Goal: Information Seeking & Learning: Learn about a topic

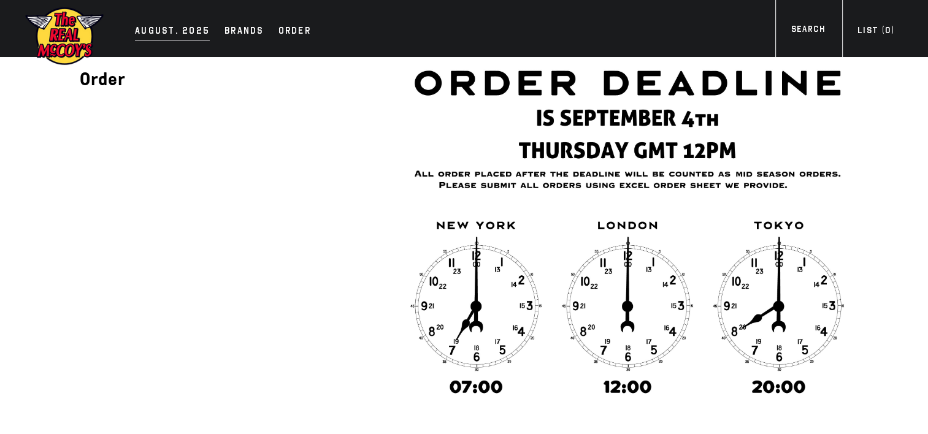
click at [161, 31] on div "AUGUST. 2025" at bounding box center [172, 31] width 75 height 17
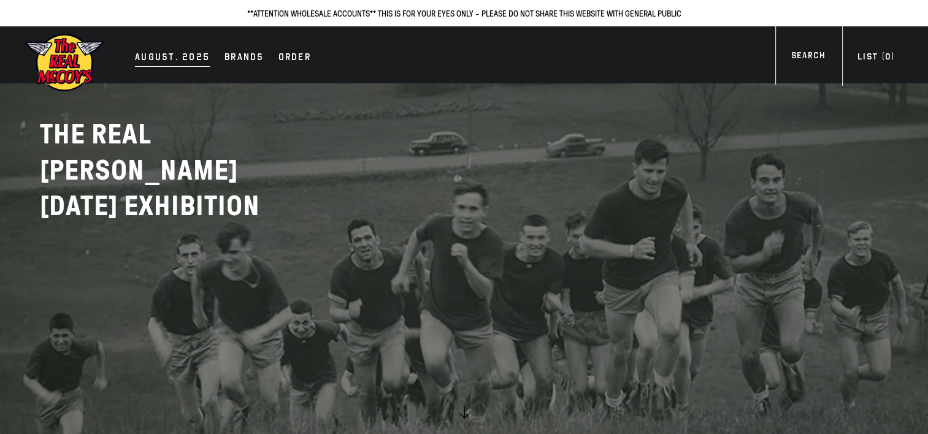
click at [167, 57] on div "AUGUST. 2025" at bounding box center [172, 58] width 75 height 17
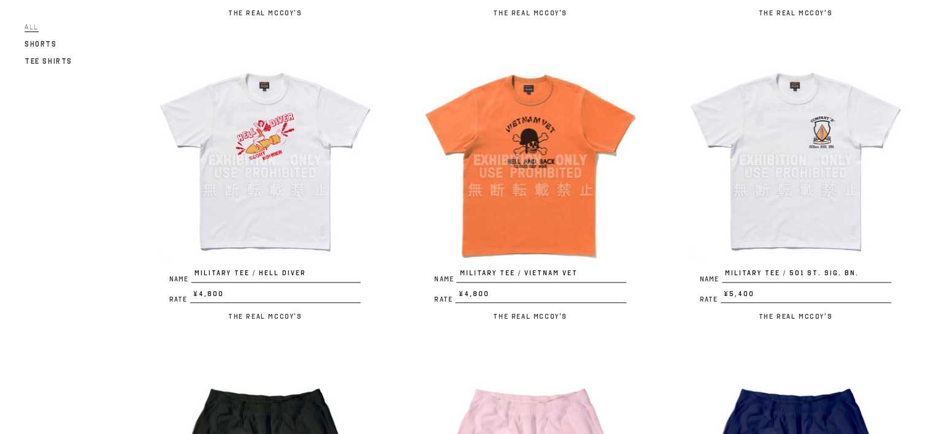
scroll to position [1410, 0]
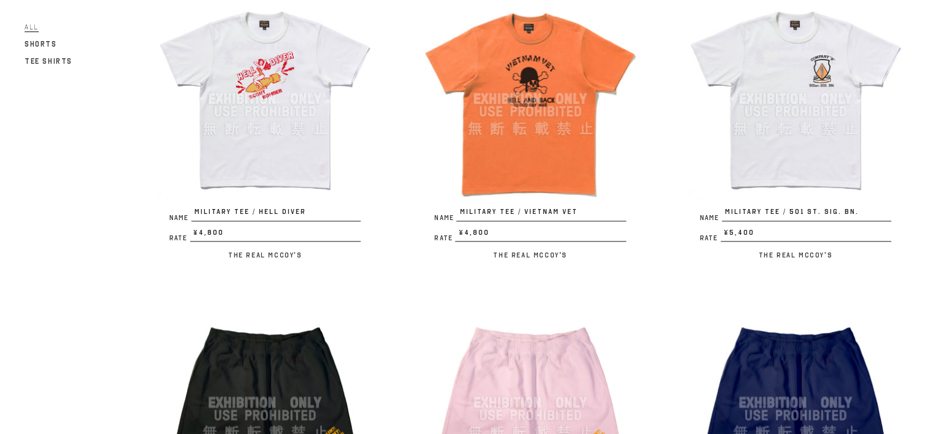
click at [819, 38] on img at bounding box center [795, 99] width 216 height 216
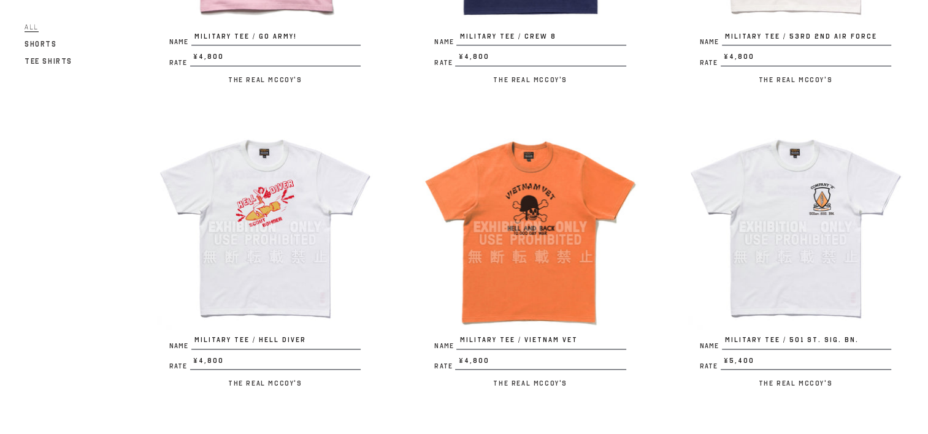
scroll to position [1288, 0]
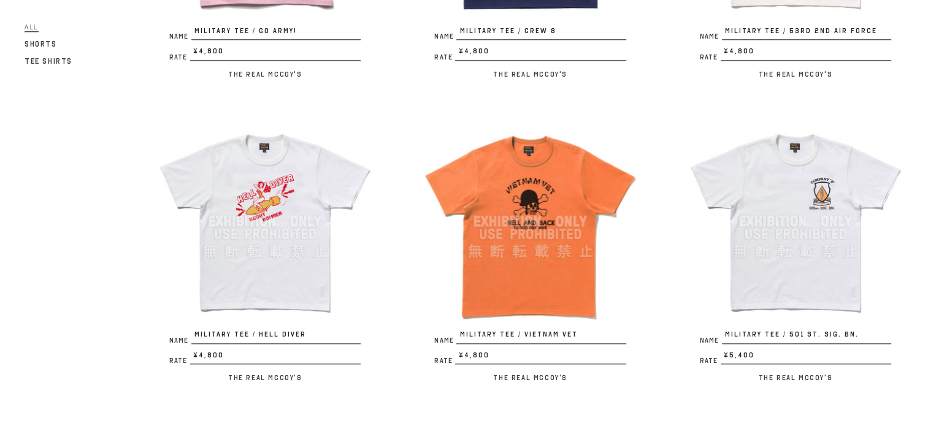
click at [773, 175] on img at bounding box center [795, 221] width 216 height 216
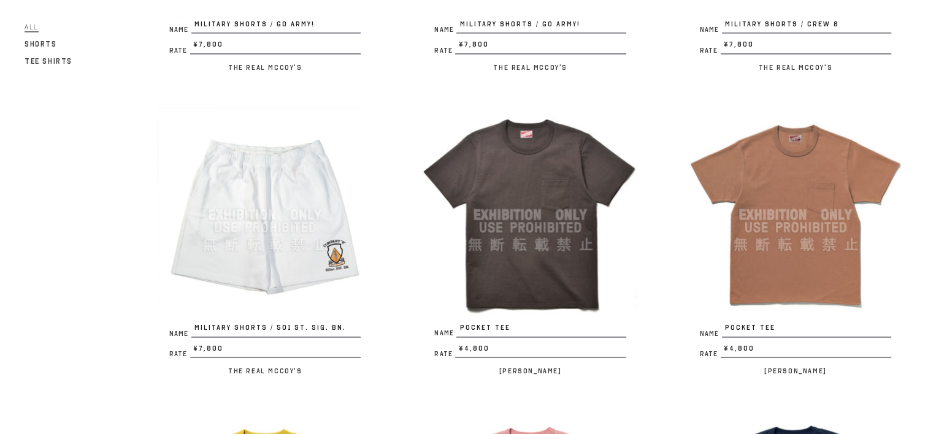
scroll to position [1962, 0]
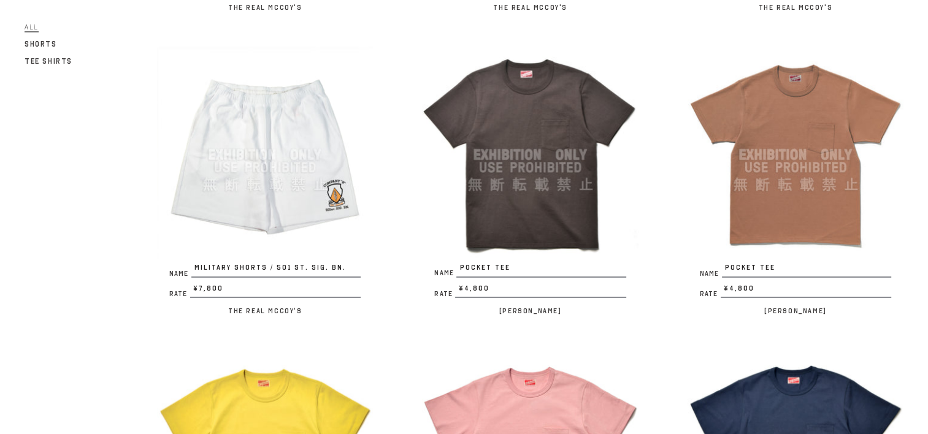
click at [304, 128] on img at bounding box center [265, 155] width 216 height 216
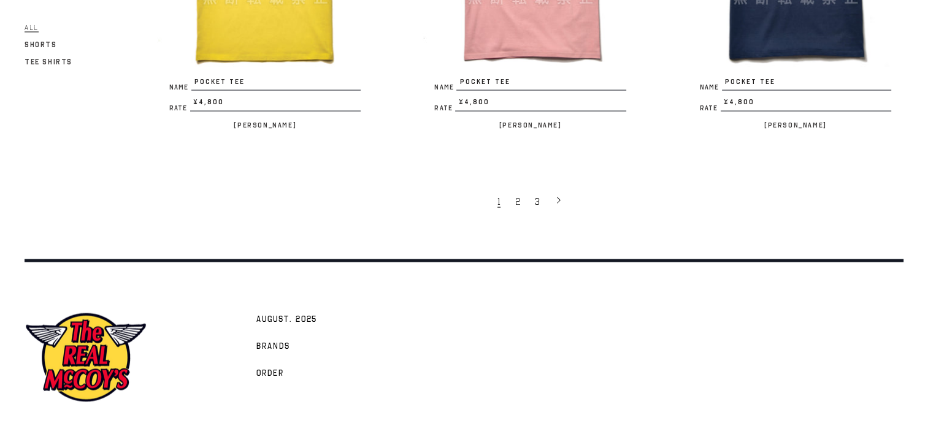
scroll to position [2453, 0]
click at [518, 195] on span "2" at bounding box center [517, 201] width 5 height 12
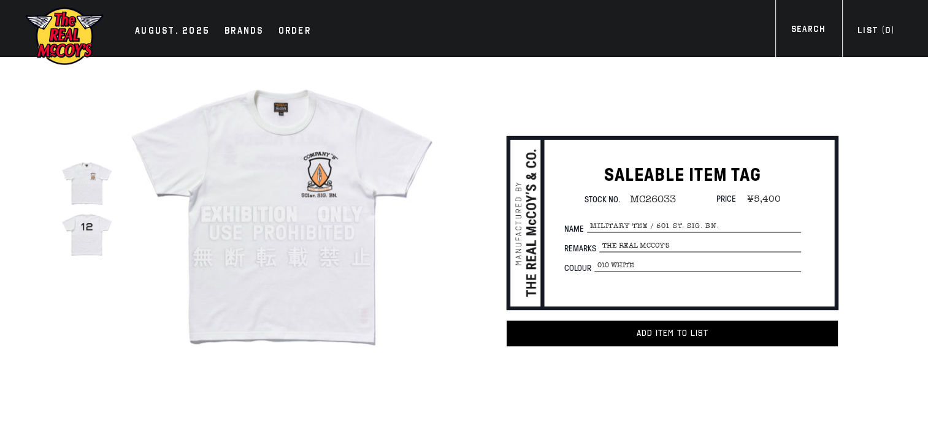
click at [85, 228] on img at bounding box center [86, 233] width 51 height 51
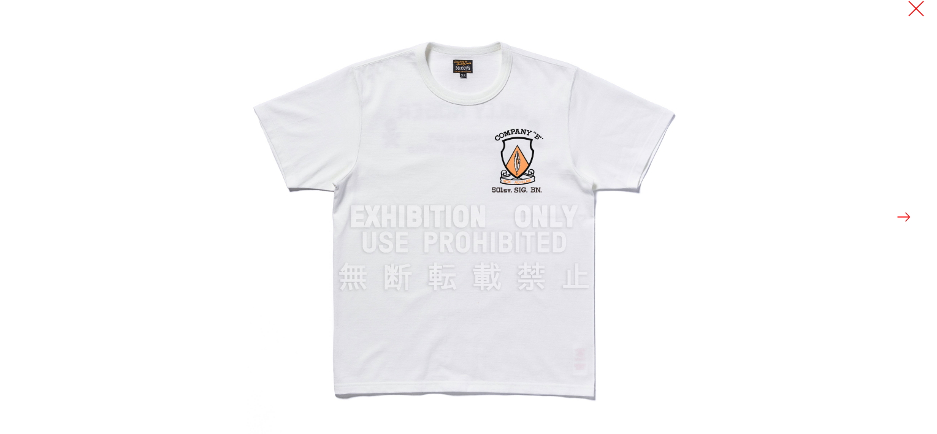
click at [914, 4] on button at bounding box center [916, 8] width 17 height 17
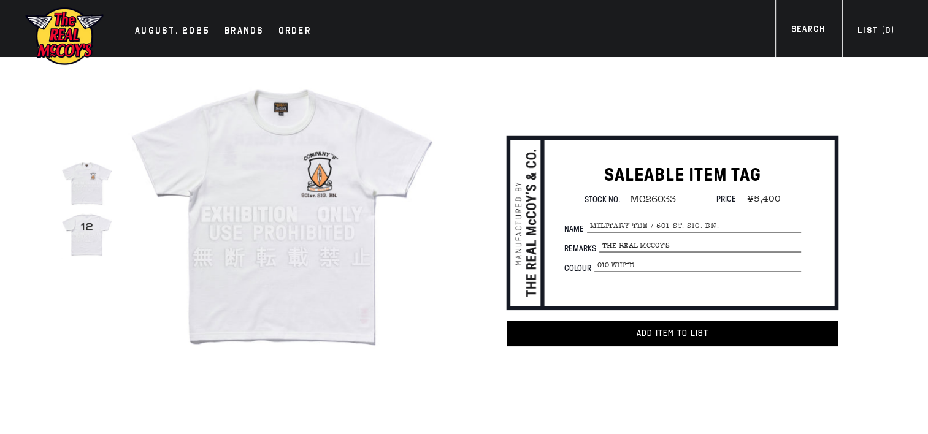
click at [82, 237] on img at bounding box center [86, 233] width 51 height 51
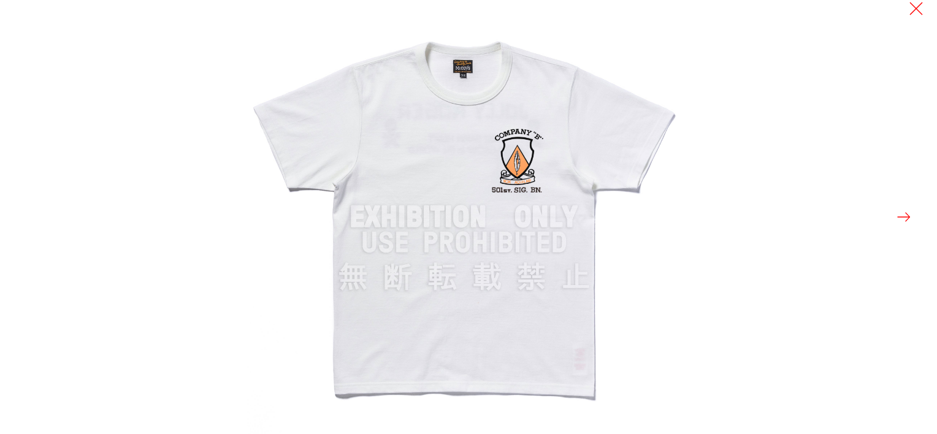
click at [903, 216] on button at bounding box center [903, 216] width 17 height 17
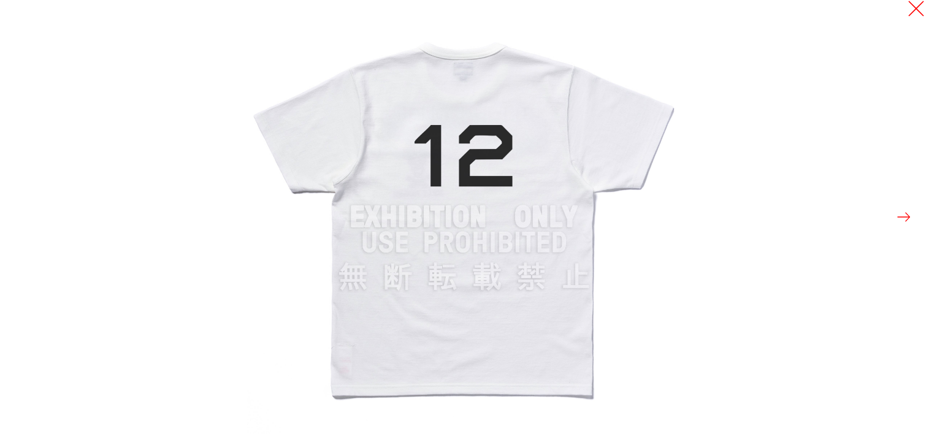
click at [920, 6] on button at bounding box center [916, 8] width 17 height 17
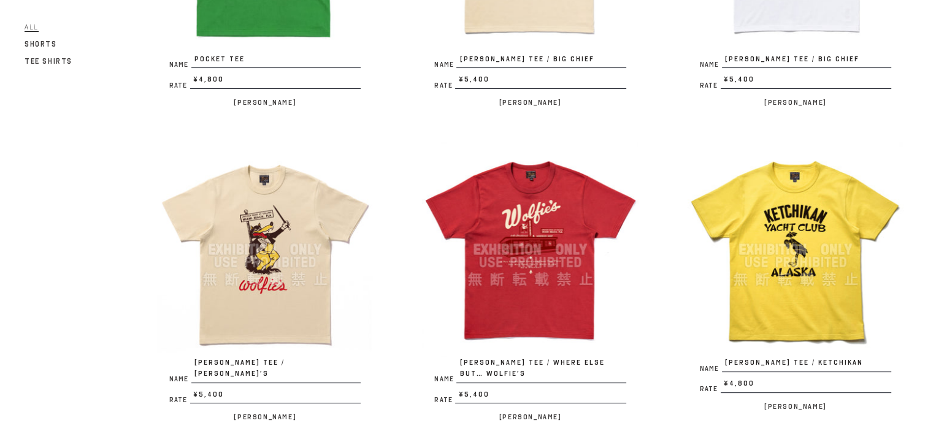
scroll to position [368, 0]
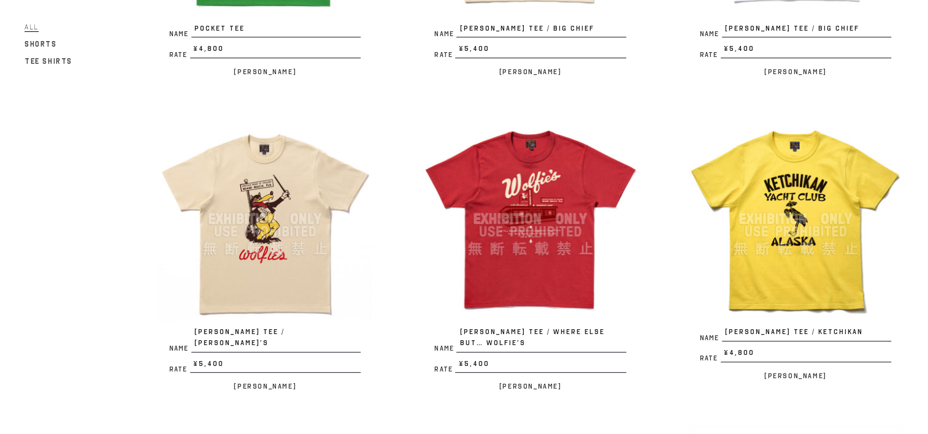
click at [514, 190] on img at bounding box center [530, 219] width 216 height 216
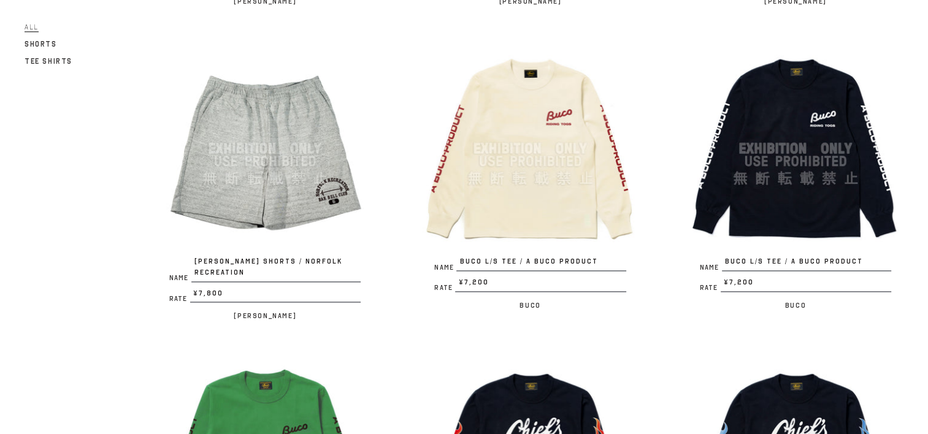
scroll to position [1656, 0]
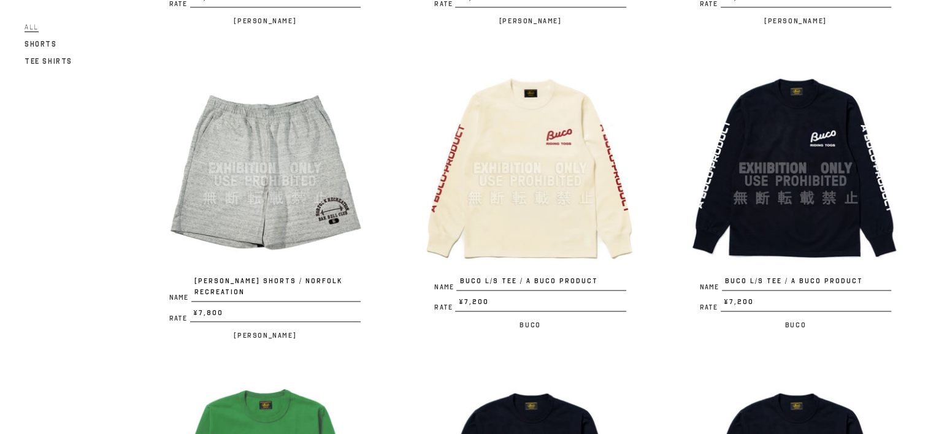
click at [277, 118] on img at bounding box center [265, 168] width 216 height 216
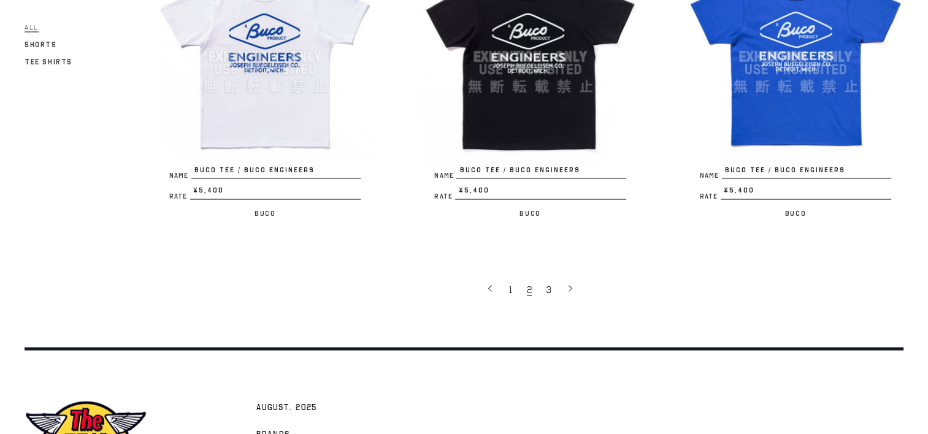
scroll to position [2392, 0]
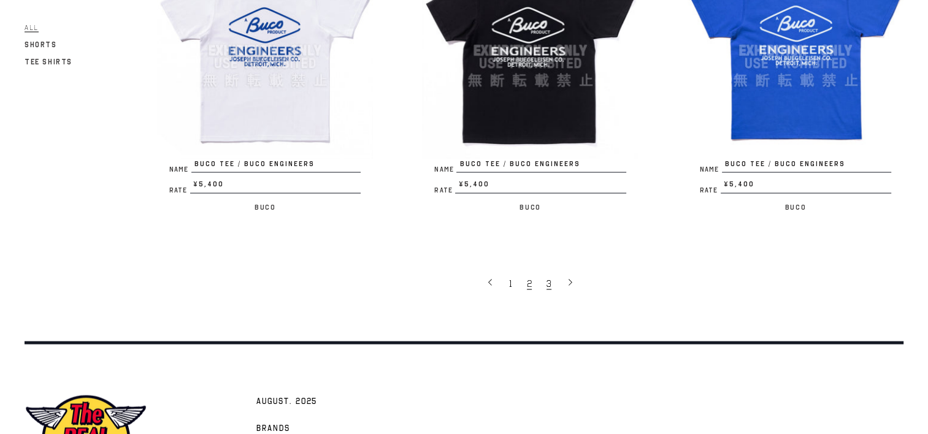
click at [549, 278] on span "3" at bounding box center [548, 284] width 5 height 12
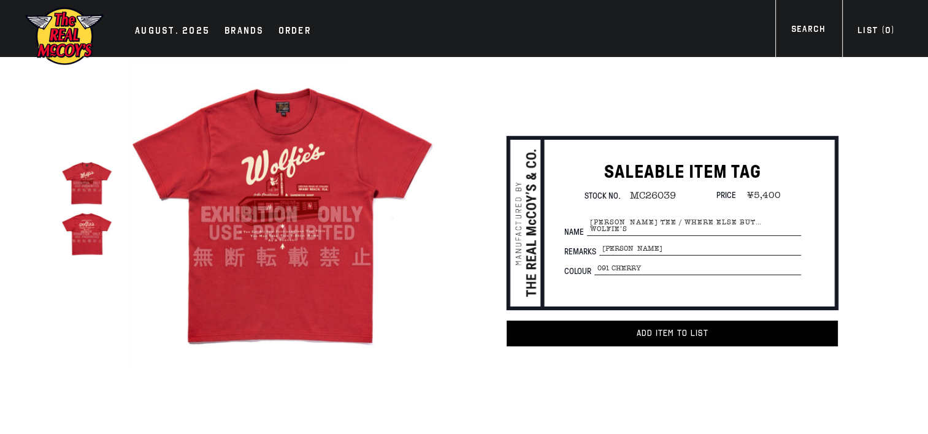
click at [81, 241] on img at bounding box center [86, 233] width 51 height 51
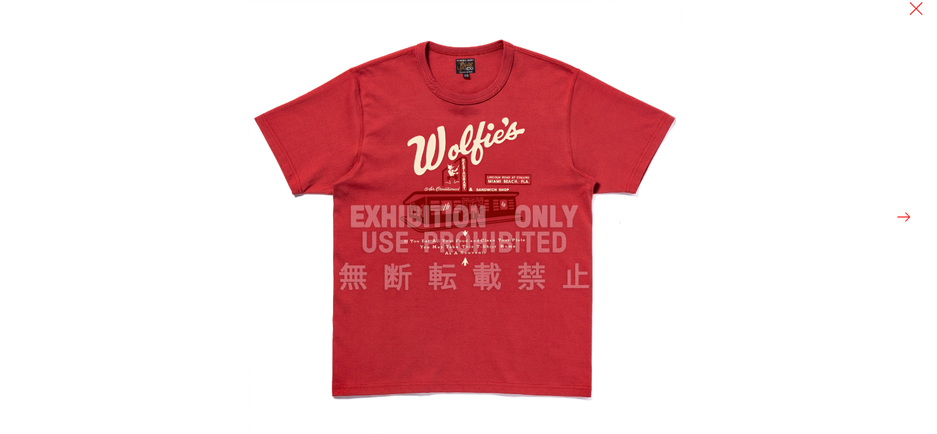
click at [908, 217] on button at bounding box center [903, 216] width 17 height 17
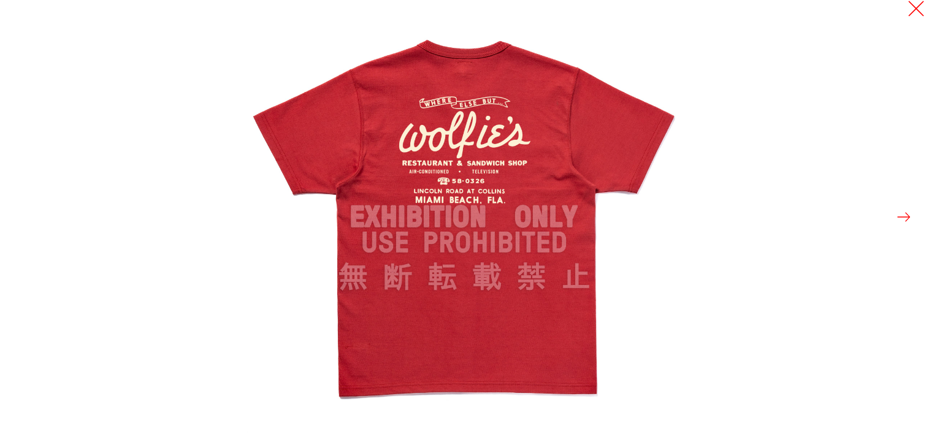
click at [916, 9] on button at bounding box center [916, 8] width 17 height 17
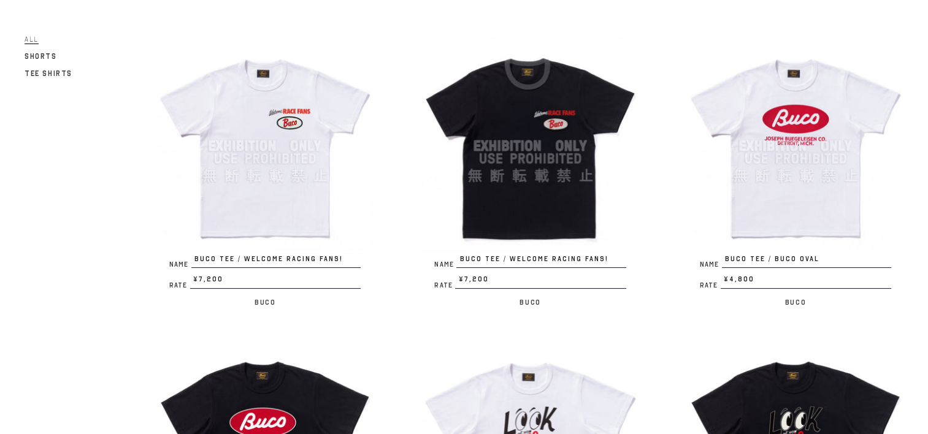
scroll to position [123, 0]
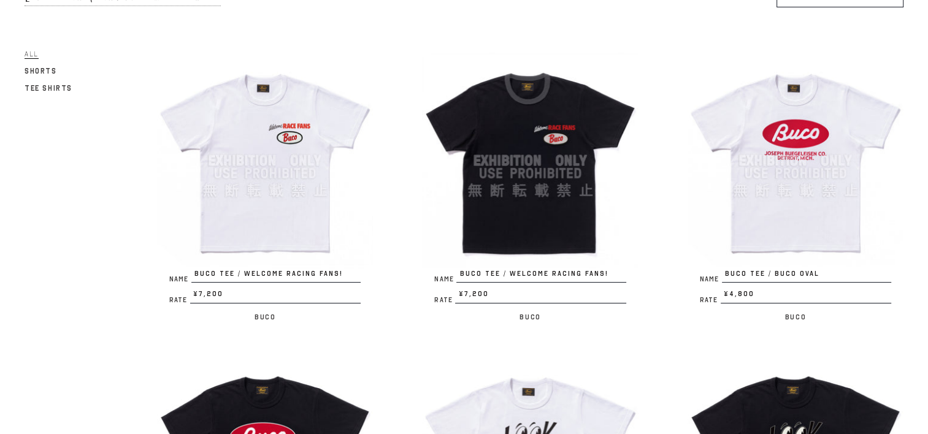
click at [813, 104] on img at bounding box center [795, 161] width 216 height 216
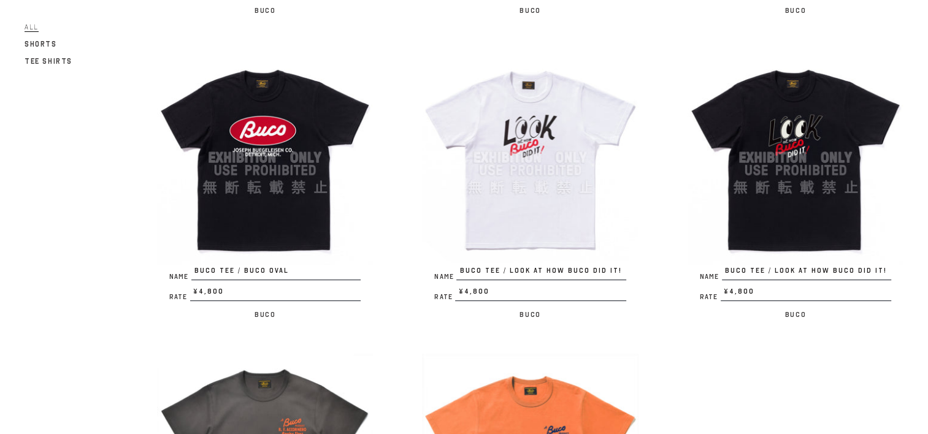
scroll to position [429, 0]
click at [577, 98] on img at bounding box center [530, 158] width 216 height 216
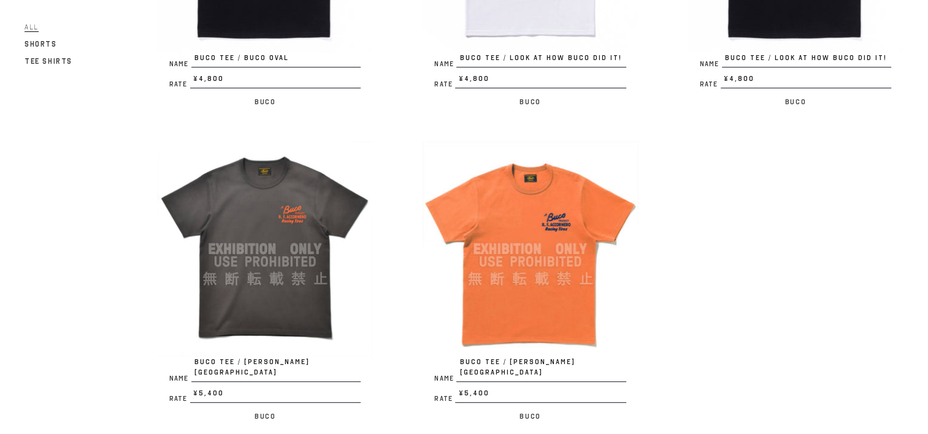
scroll to position [920, 0]
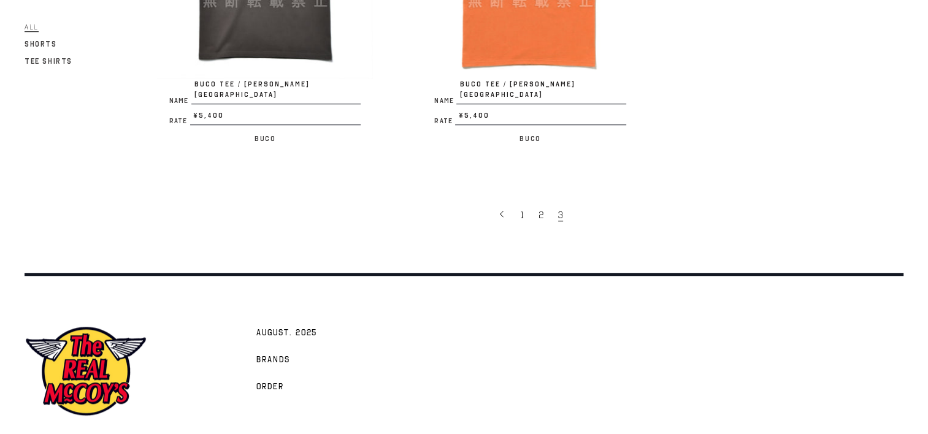
click at [560, 209] on span "3" at bounding box center [560, 215] width 5 height 12
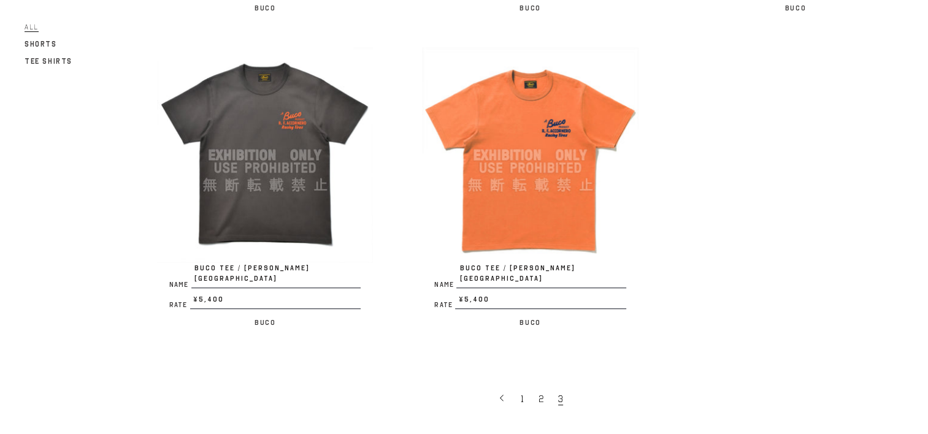
scroll to position [957, 0]
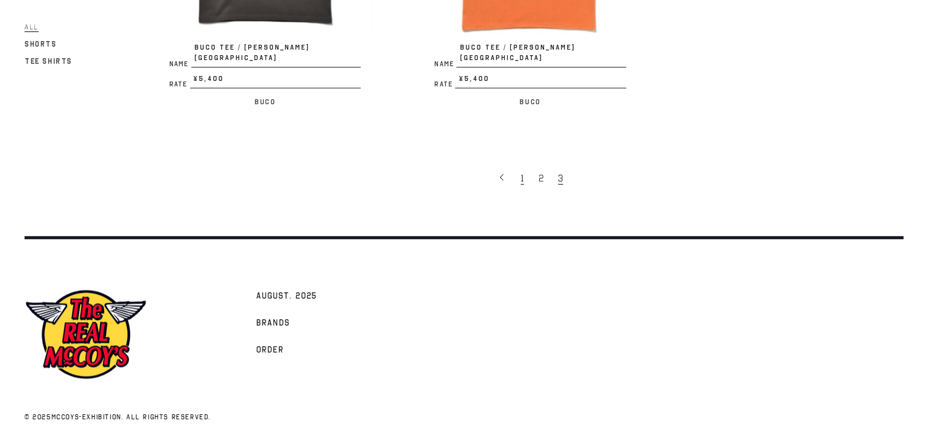
click at [521, 172] on span "1" at bounding box center [522, 178] width 3 height 12
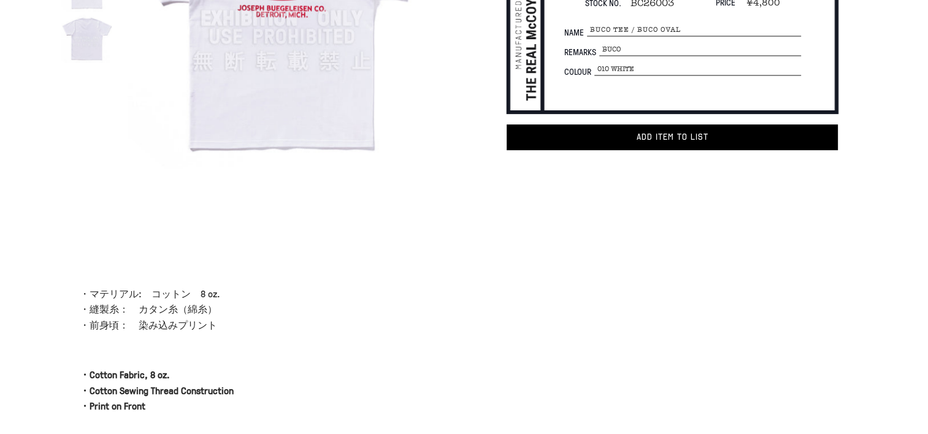
scroll to position [61, 0]
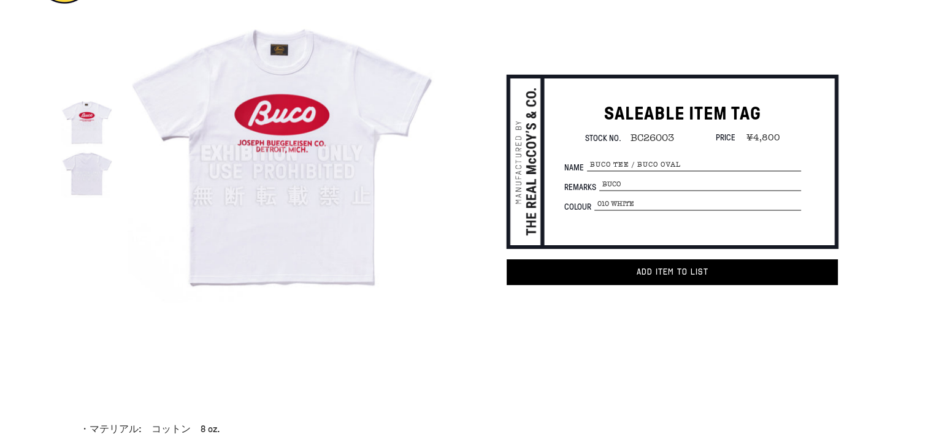
click at [323, 128] on img at bounding box center [282, 153] width 309 height 309
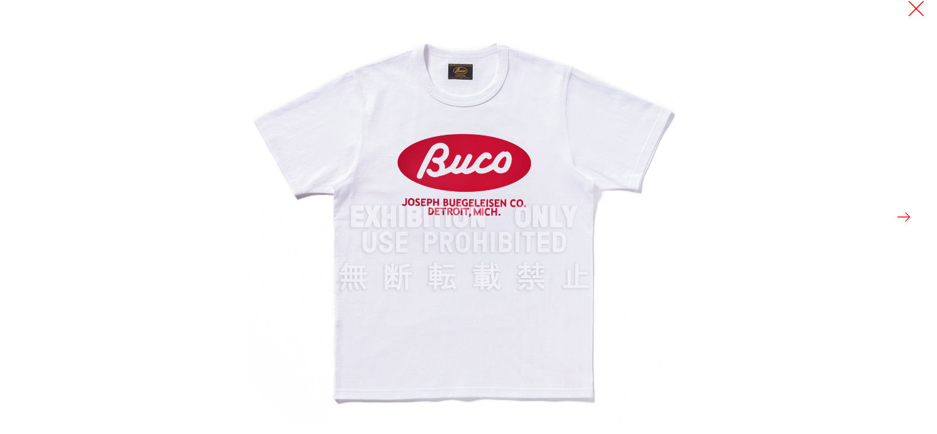
click at [914, 7] on button at bounding box center [916, 8] width 17 height 17
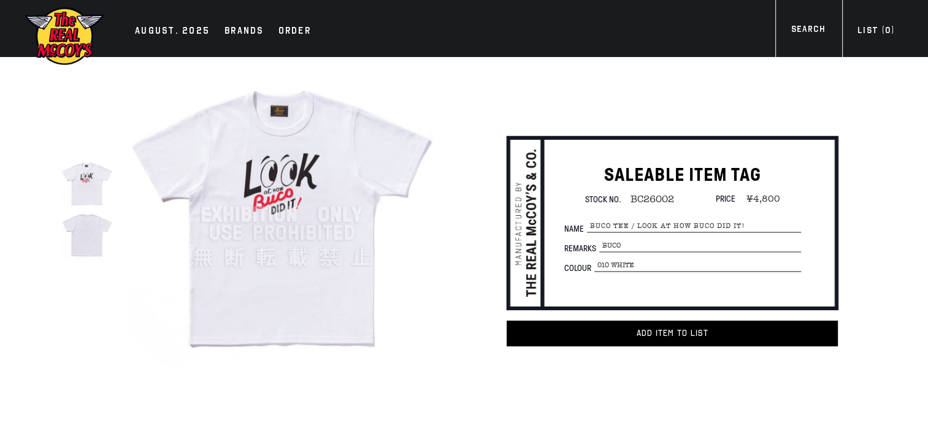
click at [294, 177] on img at bounding box center [282, 214] width 309 height 309
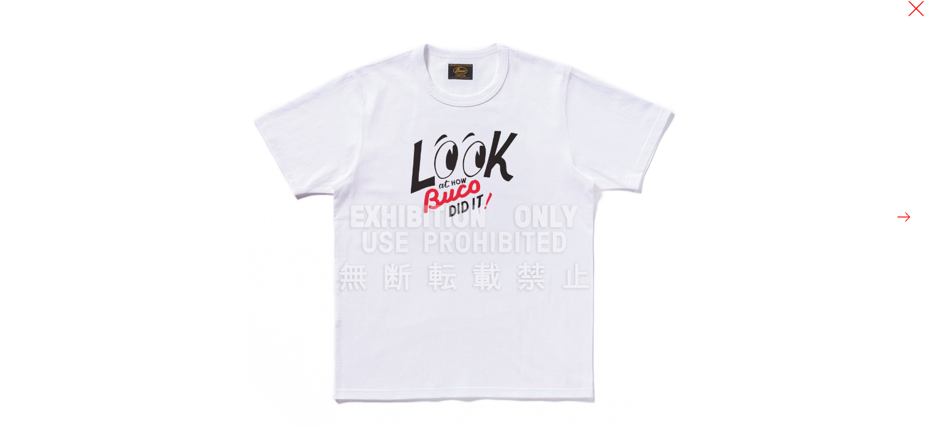
click at [916, 7] on button at bounding box center [916, 8] width 17 height 17
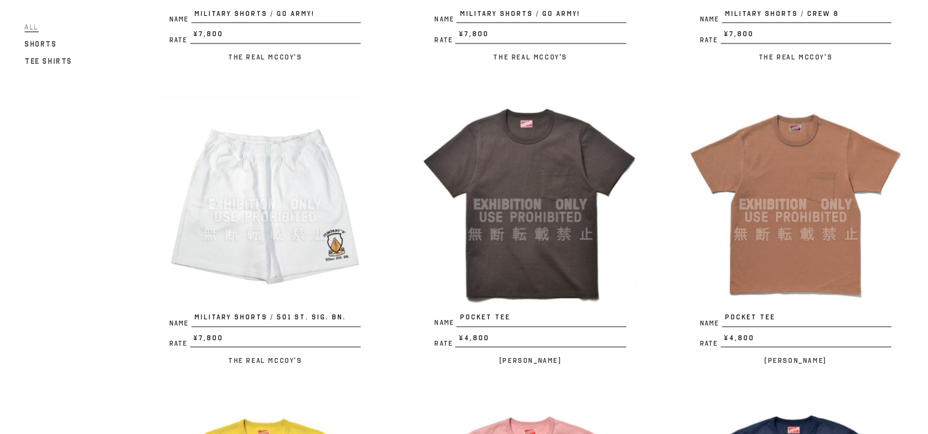
scroll to position [1778, 0]
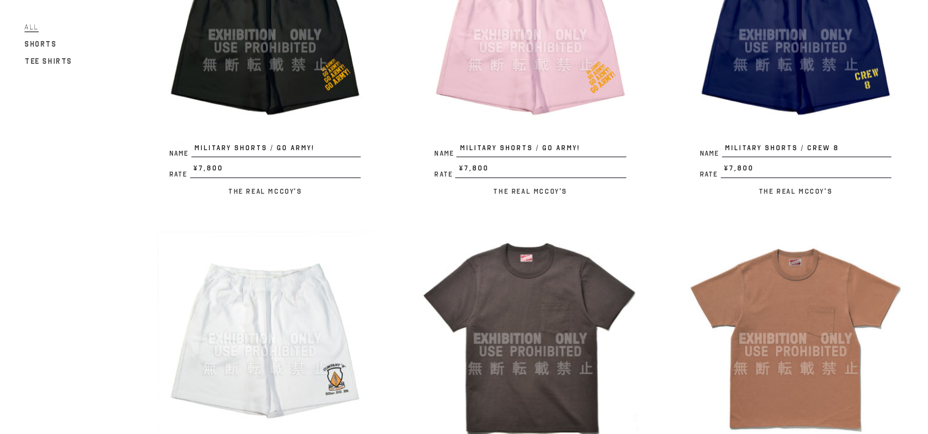
click at [784, 281] on img at bounding box center [795, 339] width 216 height 216
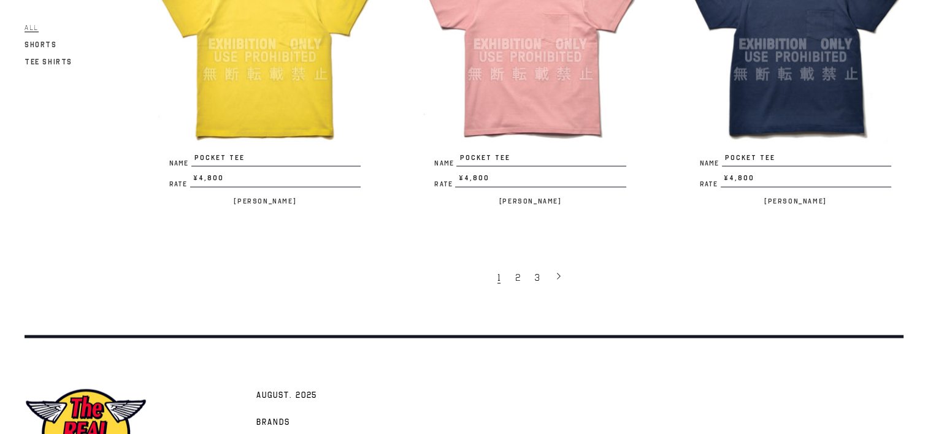
scroll to position [2453, 0]
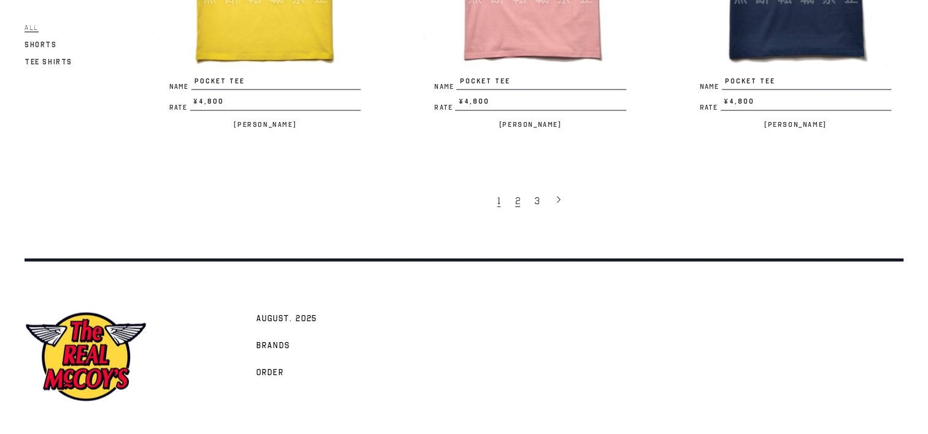
click at [516, 195] on span "2" at bounding box center [517, 201] width 5 height 12
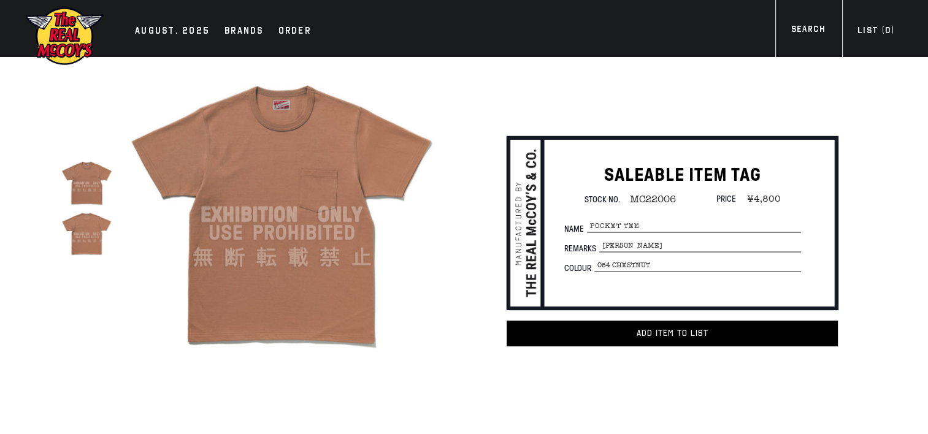
click at [283, 155] on img at bounding box center [282, 214] width 309 height 309
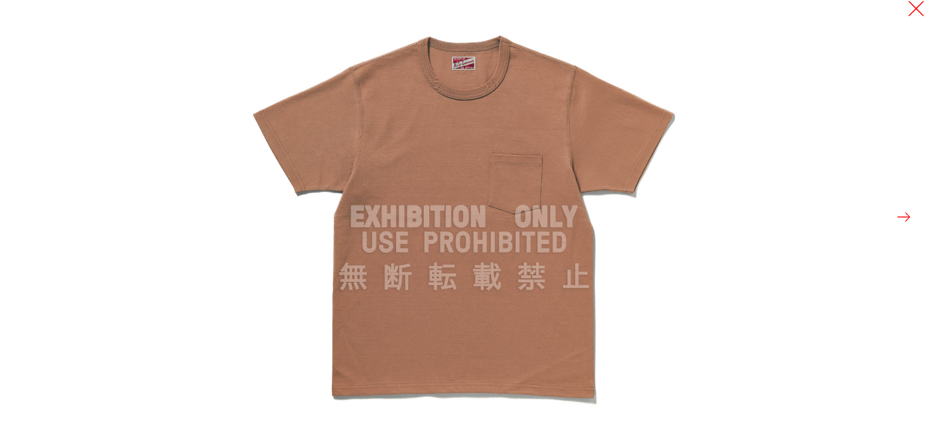
click at [914, 9] on button at bounding box center [916, 8] width 17 height 17
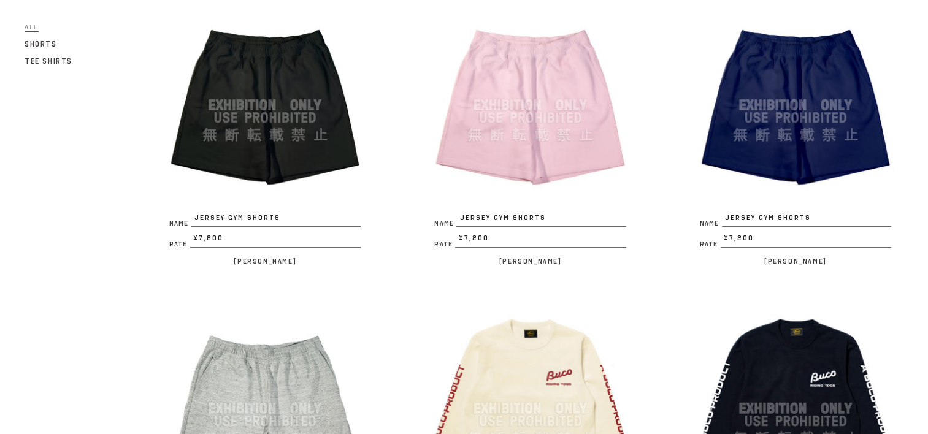
scroll to position [1349, 0]
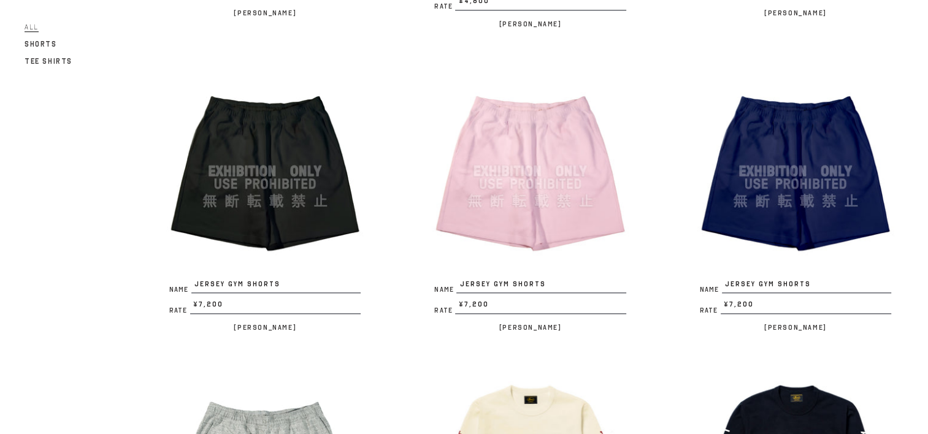
click at [508, 96] on img at bounding box center [530, 171] width 216 height 216
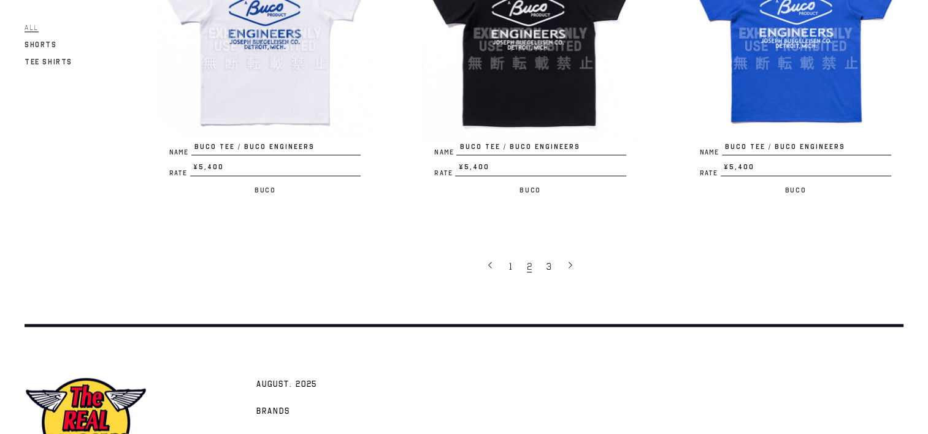
scroll to position [2496, 0]
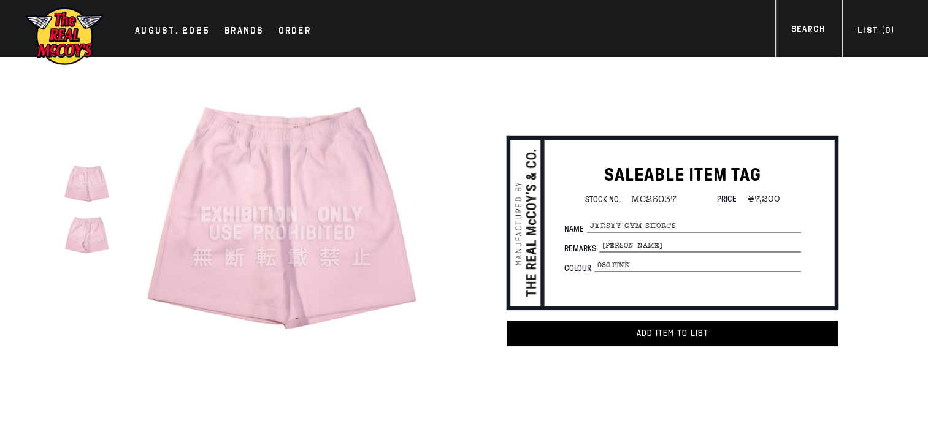
click at [350, 174] on img at bounding box center [282, 214] width 309 height 309
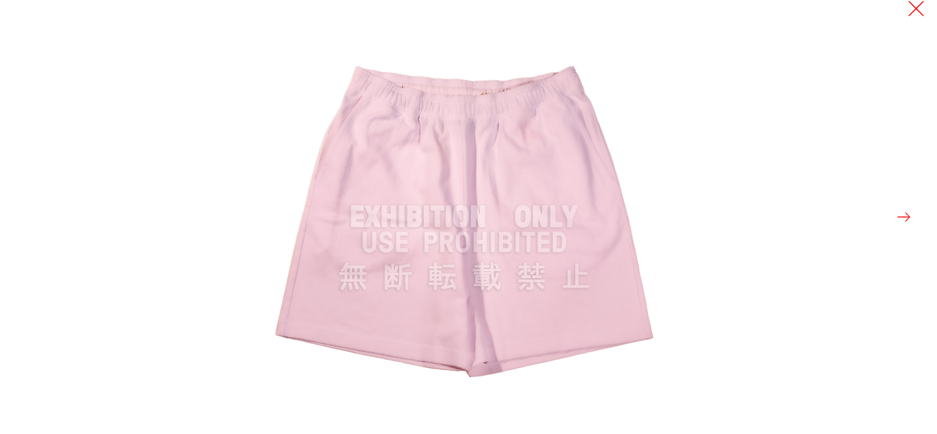
click at [914, 7] on button at bounding box center [916, 8] width 17 height 17
